Goal: Task Accomplishment & Management: Use online tool/utility

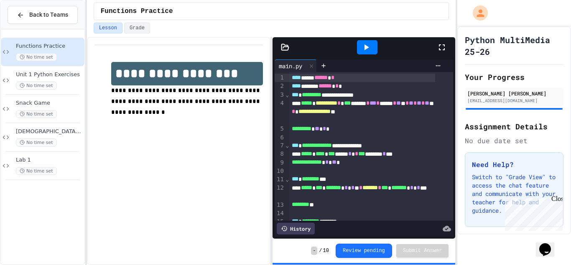
drag, startPoint x: 442, startPoint y: 49, endPoint x: 346, endPoint y: 146, distance: 137.2
click at [442, 49] on icon at bounding box center [442, 47] width 10 height 10
click at [58, 158] on span "Lab 1" at bounding box center [49, 159] width 67 height 7
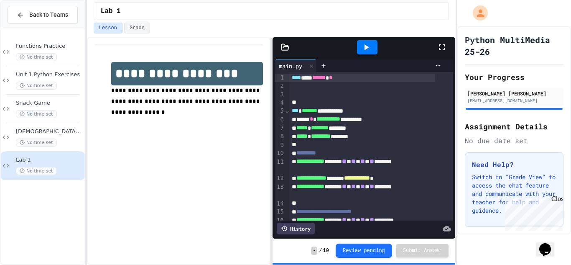
click at [441, 47] on icon at bounding box center [442, 47] width 10 height 10
click at [289, 46] on icon at bounding box center [285, 47] width 8 height 8
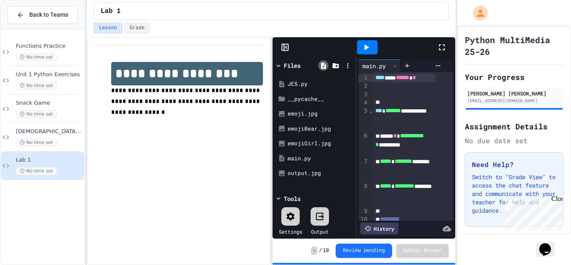
click at [321, 64] on icon at bounding box center [324, 66] width 8 height 8
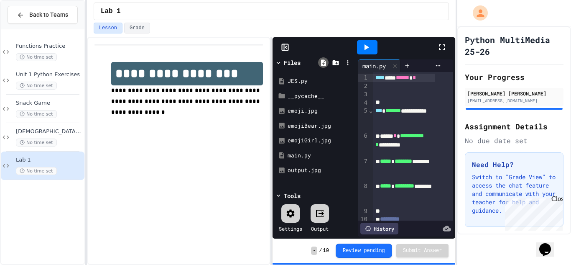
click at [325, 66] on icon at bounding box center [323, 62] width 5 height 6
click at [280, 194] on icon at bounding box center [279, 196] width 8 height 8
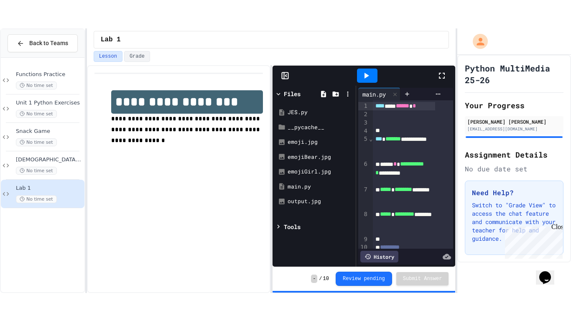
scroll to position [0, 0]
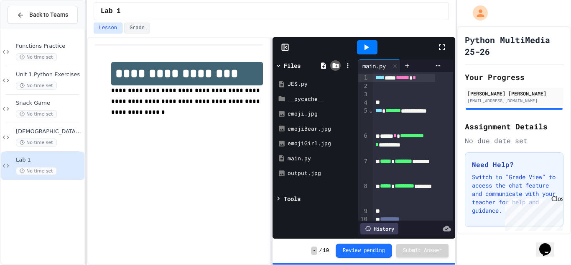
click at [334, 68] on icon at bounding box center [335, 65] width 6 height 5
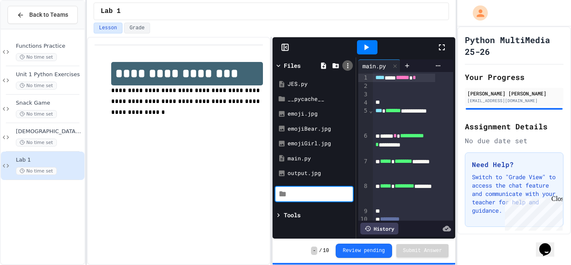
click at [346, 65] on icon at bounding box center [348, 66] width 8 height 8
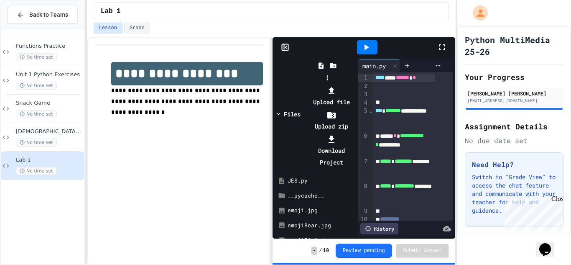
click at [354, 84] on div at bounding box center [331, 90] width 45 height 12
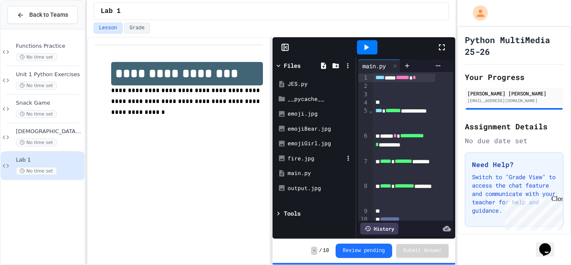
click at [312, 161] on div "fire.jpg" at bounding box center [316, 158] width 56 height 8
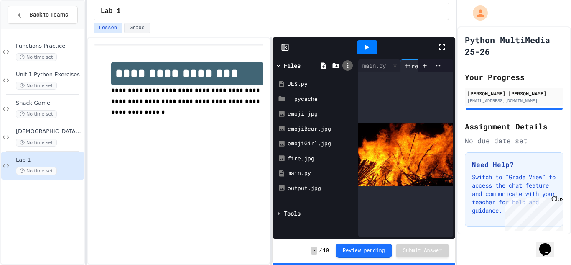
click at [348, 67] on icon at bounding box center [348, 66] width 8 height 8
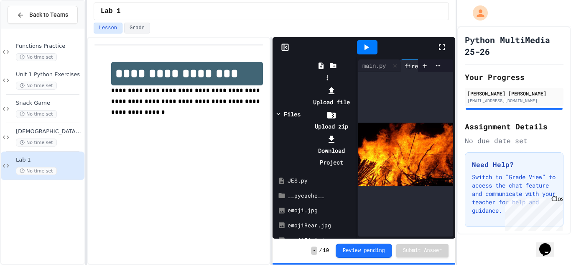
click at [354, 84] on li "Upload file" at bounding box center [331, 95] width 45 height 23
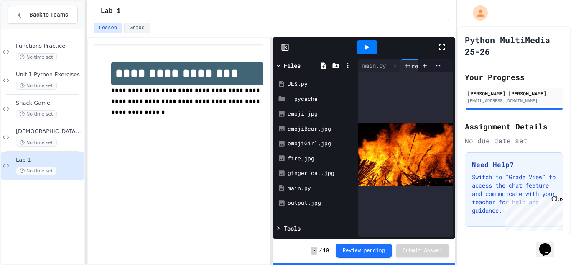
click at [441, 51] on icon at bounding box center [442, 47] width 10 height 10
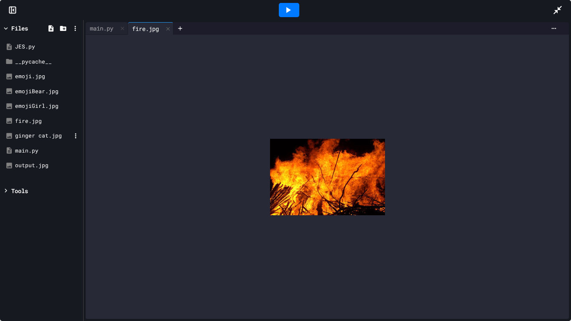
click at [35, 138] on div "ginger cat.jpg" at bounding box center [43, 136] width 56 height 8
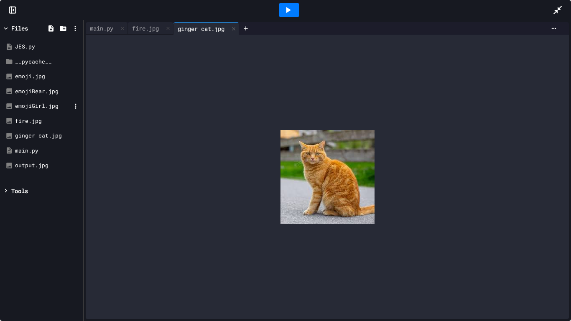
click at [26, 105] on div "emojiGirl.jpg" at bounding box center [43, 106] width 56 height 8
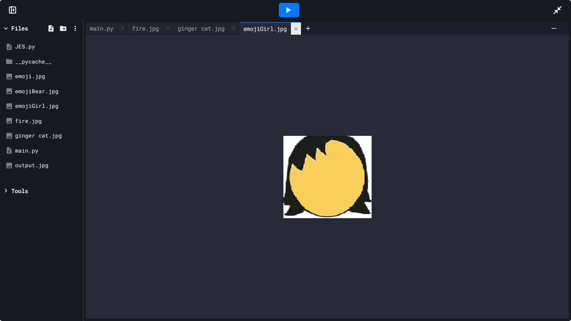
click at [299, 31] on icon at bounding box center [296, 29] width 6 height 6
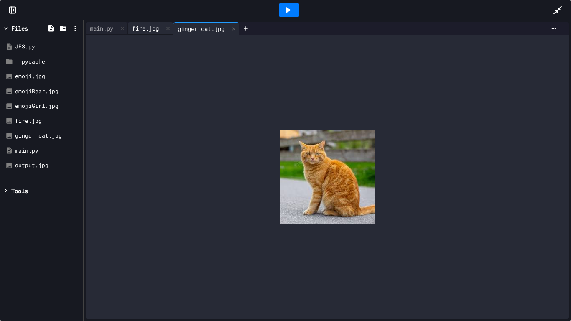
click at [147, 28] on div "fire.jpg" at bounding box center [145, 28] width 35 height 9
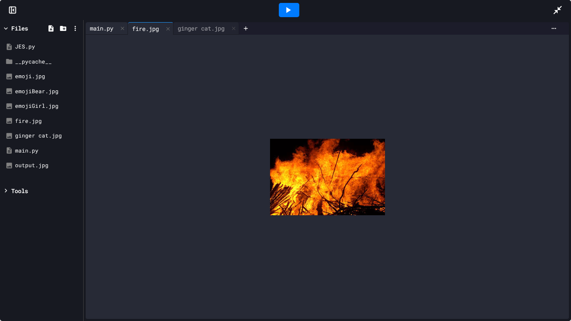
click at [102, 29] on div "main.py" at bounding box center [102, 28] width 32 height 9
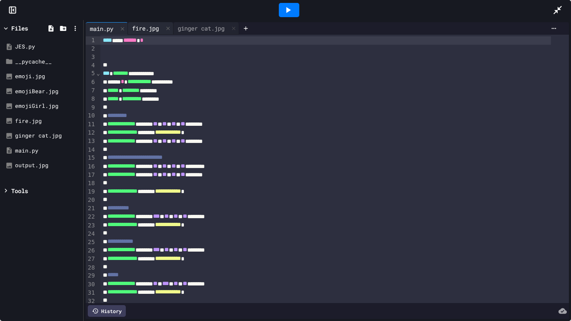
click at [148, 27] on div "fire.jpg" at bounding box center [145, 28] width 35 height 9
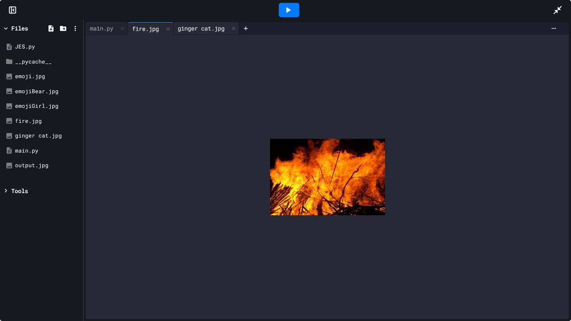
click at [195, 27] on div "ginger cat.jpg" at bounding box center [201, 28] width 55 height 9
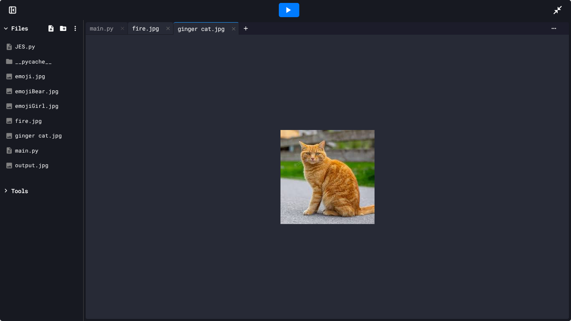
click at [148, 27] on div "fire.jpg" at bounding box center [145, 28] width 35 height 9
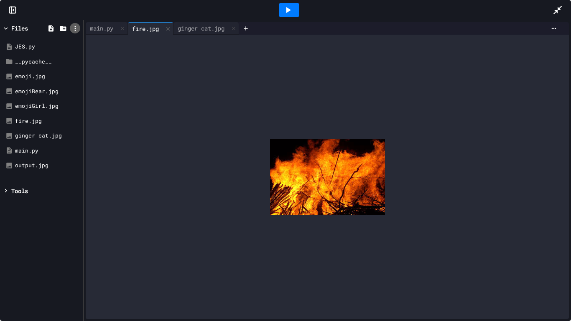
click at [72, 26] on icon at bounding box center [76, 29] width 8 height 8
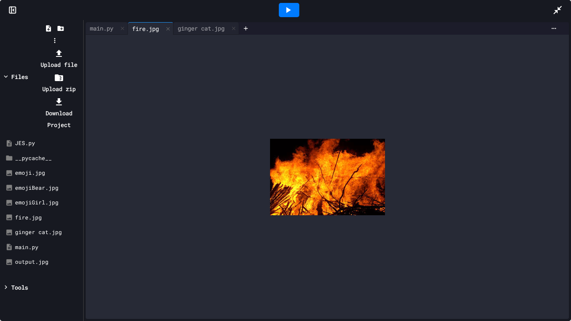
click at [81, 47] on div at bounding box center [54, 47] width 53 height 0
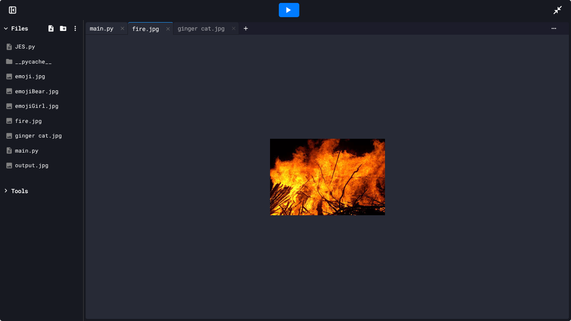
click at [95, 33] on div "main.py" at bounding box center [107, 28] width 42 height 13
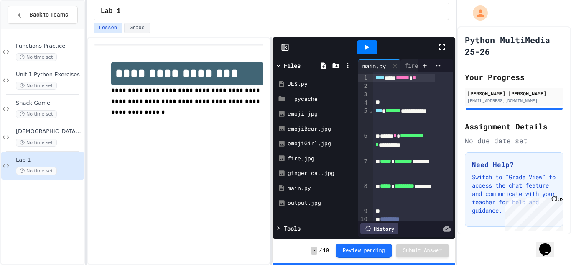
drag, startPoint x: 437, startPoint y: 47, endPoint x: 437, endPoint y: 83, distance: 36.4
click at [437, 47] on icon at bounding box center [442, 47] width 10 height 10
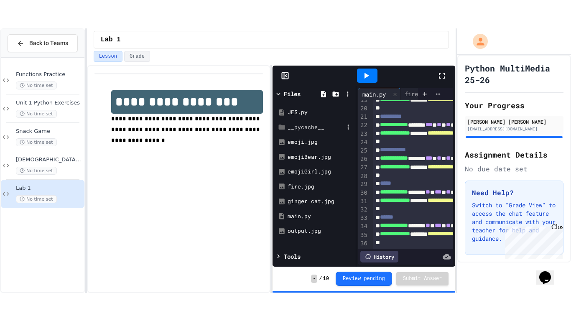
scroll to position [366, 0]
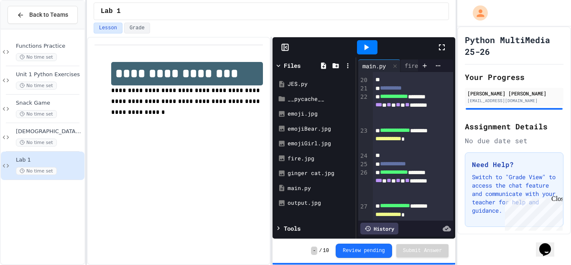
click at [444, 43] on icon at bounding box center [442, 47] width 10 height 10
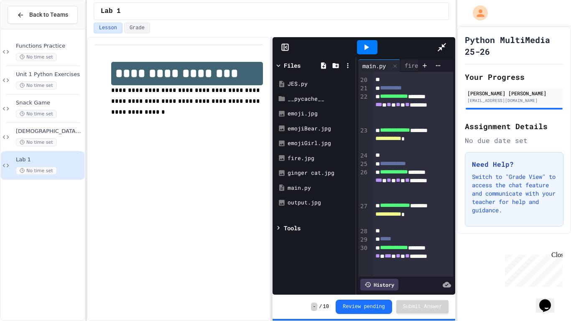
scroll to position [157, 0]
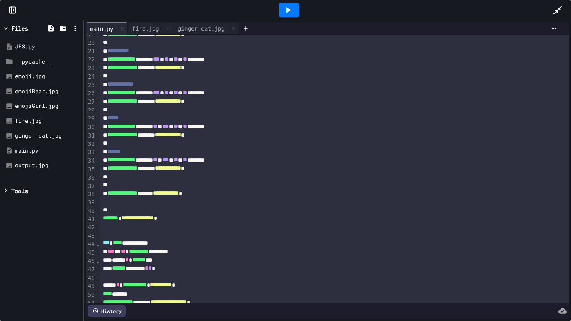
click at [414, 114] on div at bounding box center [325, 110] width 451 height 8
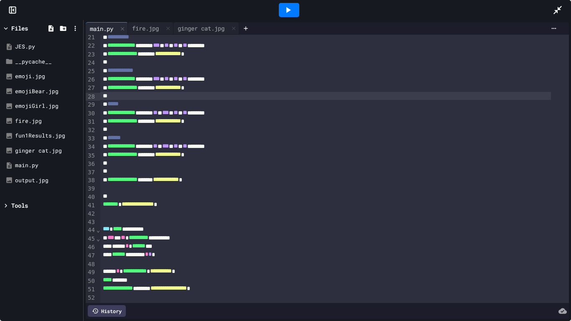
scroll to position [171, 0]
click at [41, 122] on div "fire.jpg" at bounding box center [43, 121] width 56 height 8
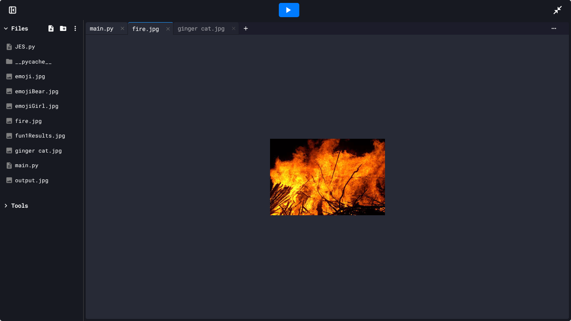
click at [90, 30] on div "main.py" at bounding box center [102, 28] width 32 height 9
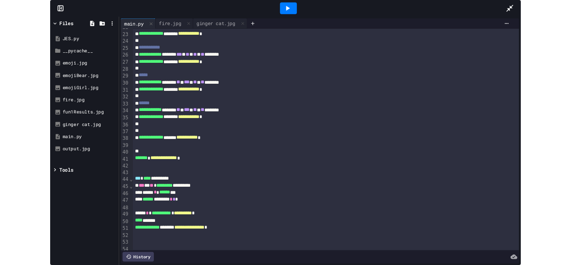
scroll to position [250, 0]
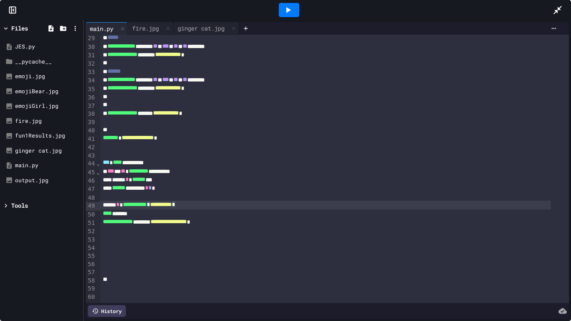
click at [215, 201] on div "**********" at bounding box center [325, 205] width 451 height 8
click at [203, 193] on div at bounding box center [334, 197] width 469 height 8
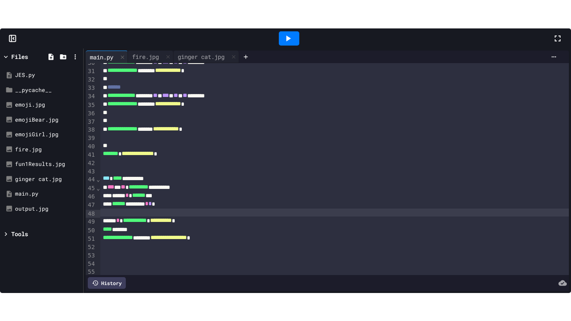
scroll to position [568, 0]
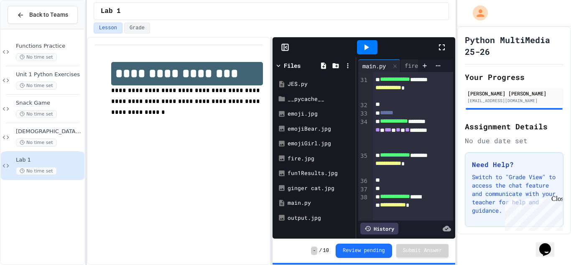
click at [442, 45] on icon at bounding box center [442, 47] width 10 height 10
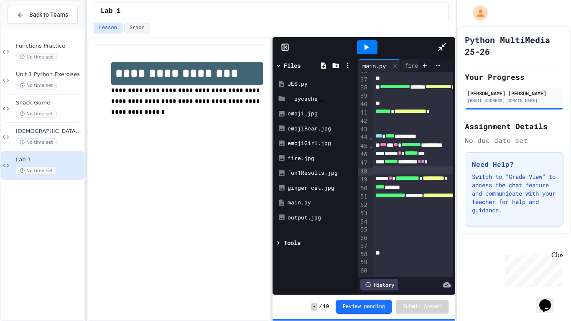
scroll to position [250, 0]
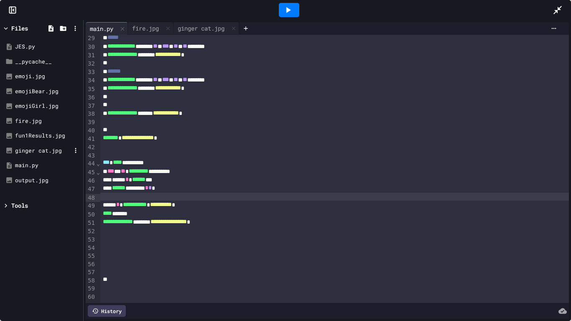
click at [42, 154] on div "ginger cat.jpg" at bounding box center [43, 151] width 56 height 8
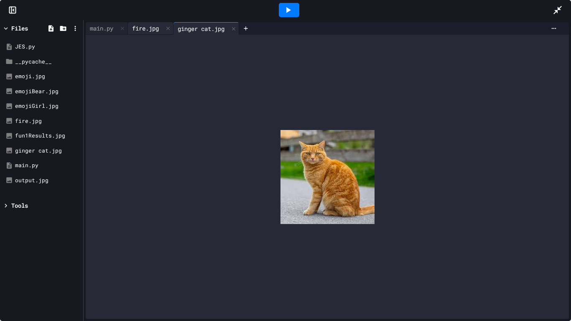
click at [148, 26] on div "fire.jpg" at bounding box center [145, 28] width 35 height 9
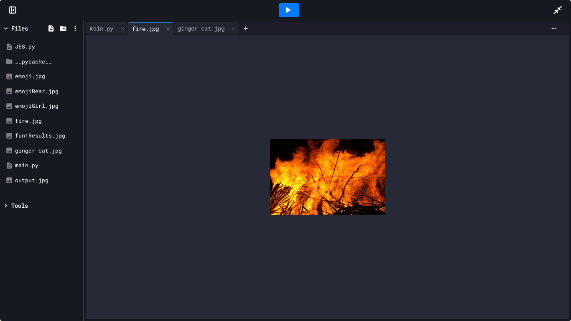
click at [288, 10] on icon at bounding box center [288, 10] width 5 height 6
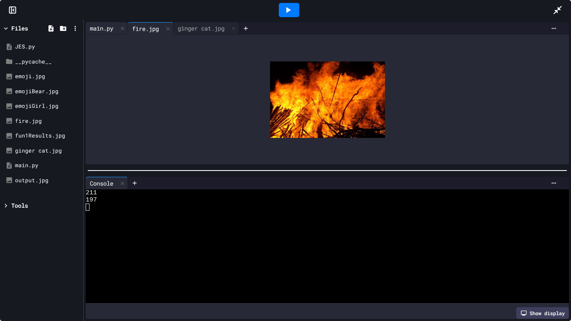
click at [105, 23] on div "main.py" at bounding box center [107, 28] width 42 height 13
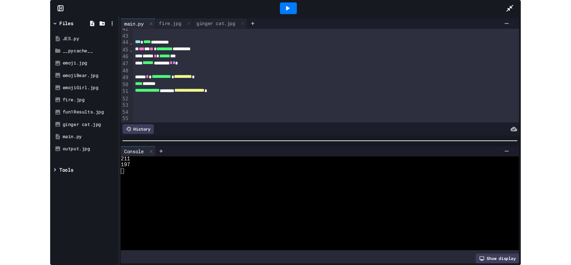
scroll to position [348, 0]
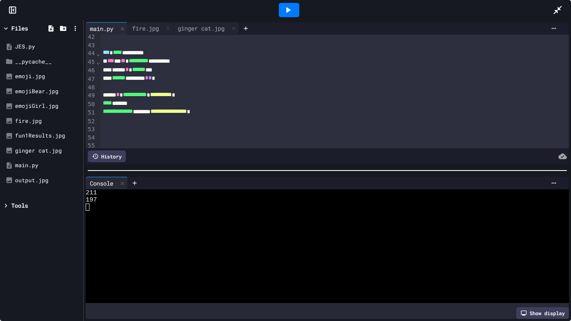
click at [176, 62] on div "**********" at bounding box center [325, 61] width 451 height 8
click at [147, 62] on span "*********" at bounding box center [139, 61] width 20 height 6
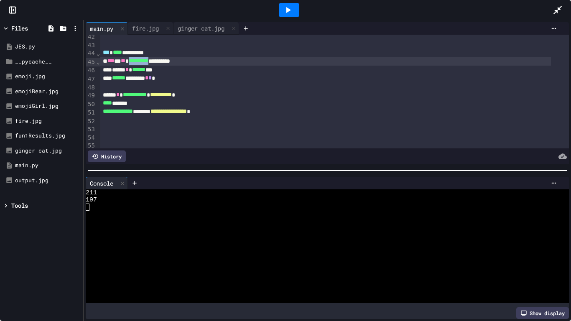
click at [147, 62] on span "*********" at bounding box center [139, 61] width 20 height 6
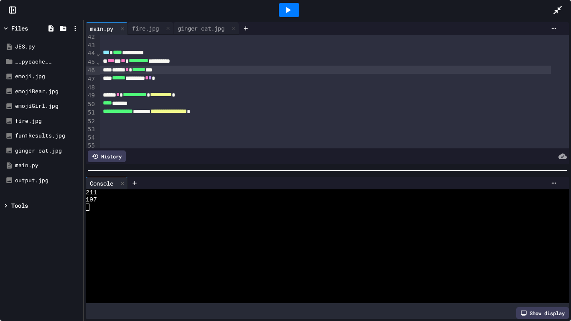
click at [146, 69] on span "******" at bounding box center [138, 69] width 13 height 6
click at [152, 78] on span "*" at bounding box center [149, 78] width 3 height 6
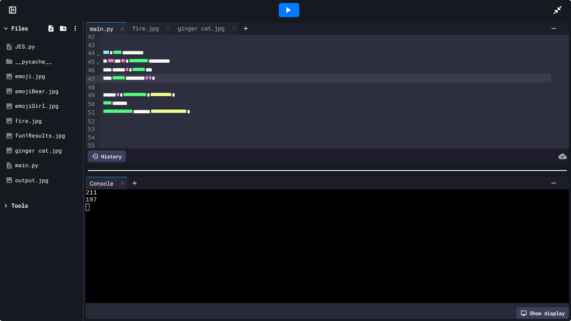
click at [120, 81] on span "******" at bounding box center [118, 78] width 13 height 6
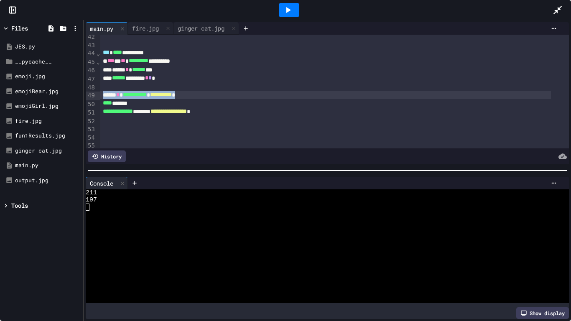
drag, startPoint x: 101, startPoint y: 97, endPoint x: 216, endPoint y: 95, distance: 115.4
click at [216, 95] on div "**********" at bounding box center [325, 95] width 451 height 8
click at [123, 107] on div "**** *******" at bounding box center [325, 103] width 451 height 8
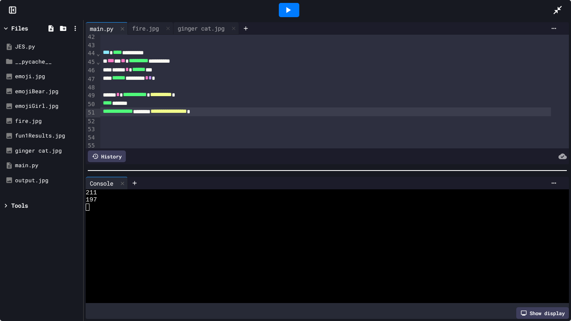
click at [166, 116] on div "**********" at bounding box center [325, 111] width 451 height 8
click at [145, 24] on div "fire.jpg" at bounding box center [145, 28] width 35 height 9
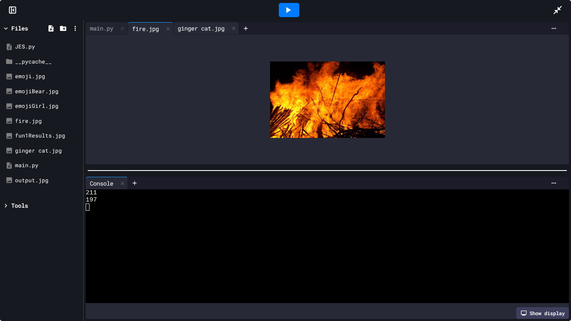
click at [178, 28] on div "ginger cat.jpg" at bounding box center [201, 28] width 55 height 9
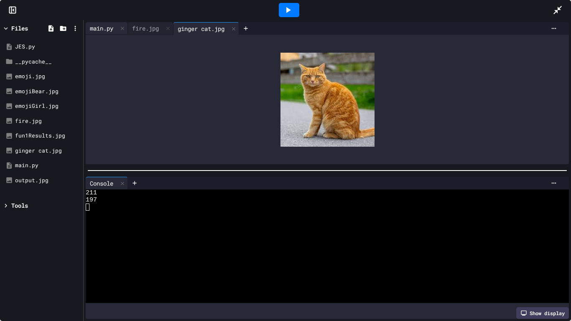
click at [103, 27] on div "main.py" at bounding box center [102, 28] width 32 height 9
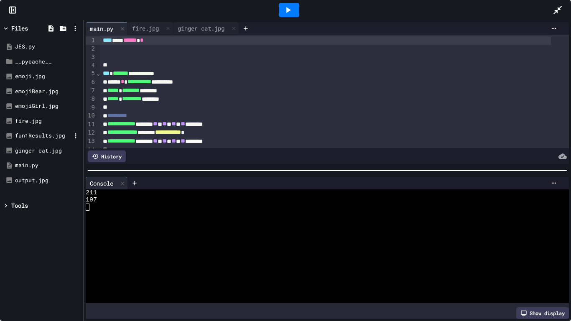
click at [46, 130] on div "fun1Results.jpg" at bounding box center [41, 135] width 79 height 15
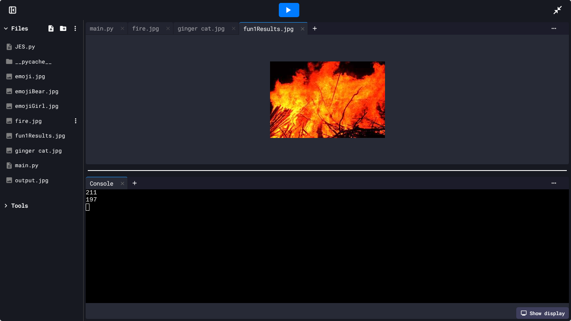
click at [30, 122] on div "fire.jpg" at bounding box center [43, 121] width 56 height 8
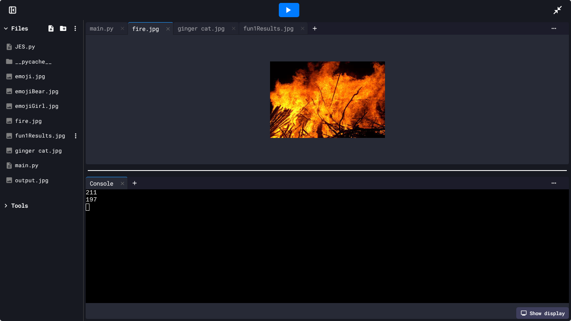
click at [28, 131] on div "fun1Results.jpg" at bounding box center [41, 135] width 79 height 15
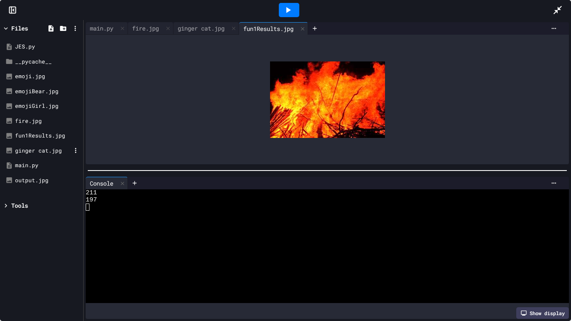
click at [21, 149] on div "ginger cat.jpg" at bounding box center [43, 151] width 56 height 8
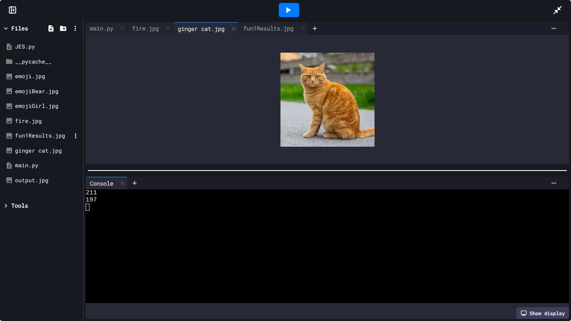
click at [25, 135] on div "fun1Results.jpg" at bounding box center [43, 136] width 56 height 8
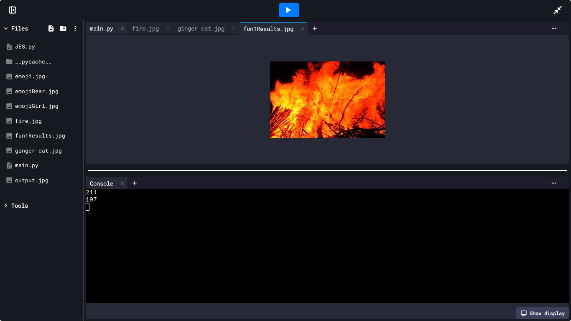
click at [92, 26] on div "main.py" at bounding box center [102, 28] width 32 height 9
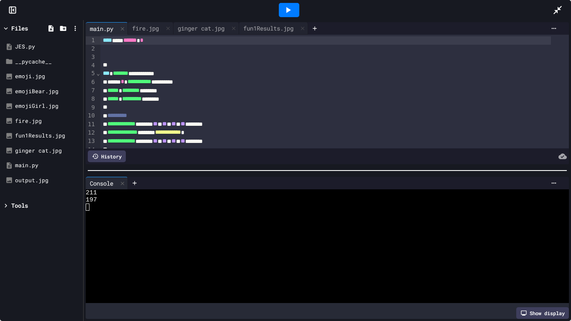
click at [554, 10] on icon at bounding box center [558, 10] width 10 height 10
